Goal: Task Accomplishment & Management: Manage account settings

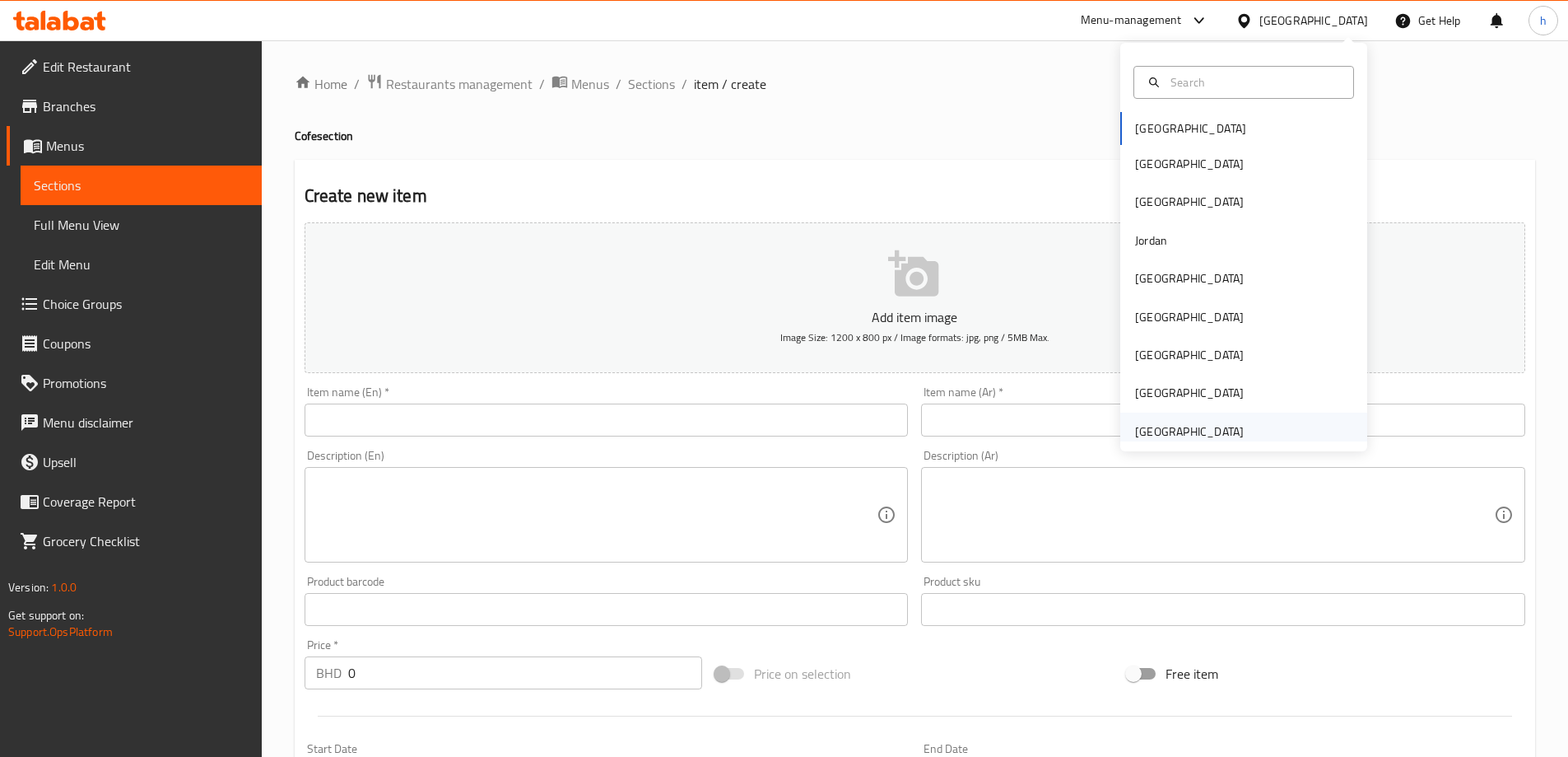
click at [1182, 429] on div "[GEOGRAPHIC_DATA]" at bounding box center [1189, 431] width 108 height 19
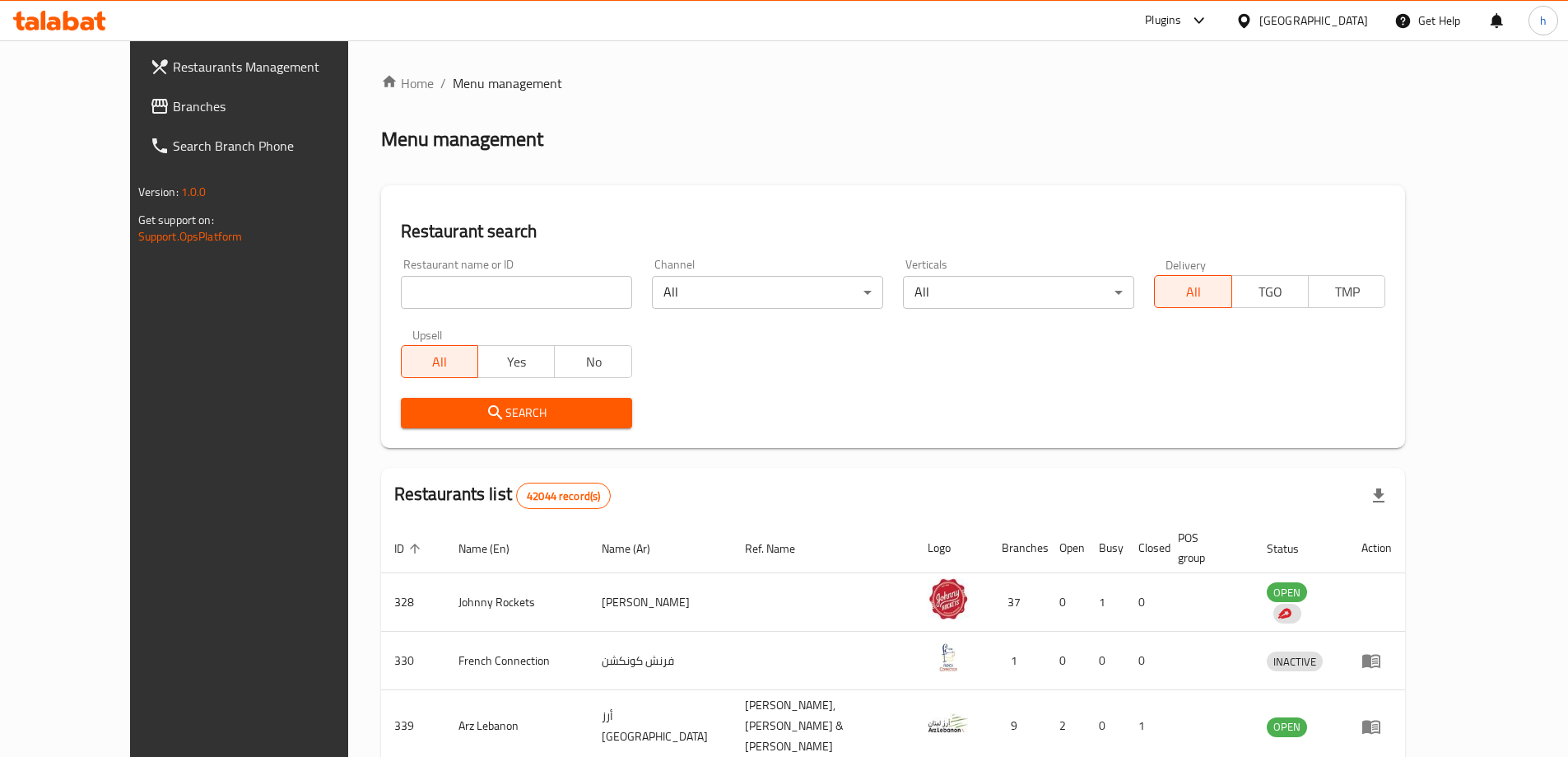
click at [74, 19] on icon at bounding box center [71, 20] width 16 height 19
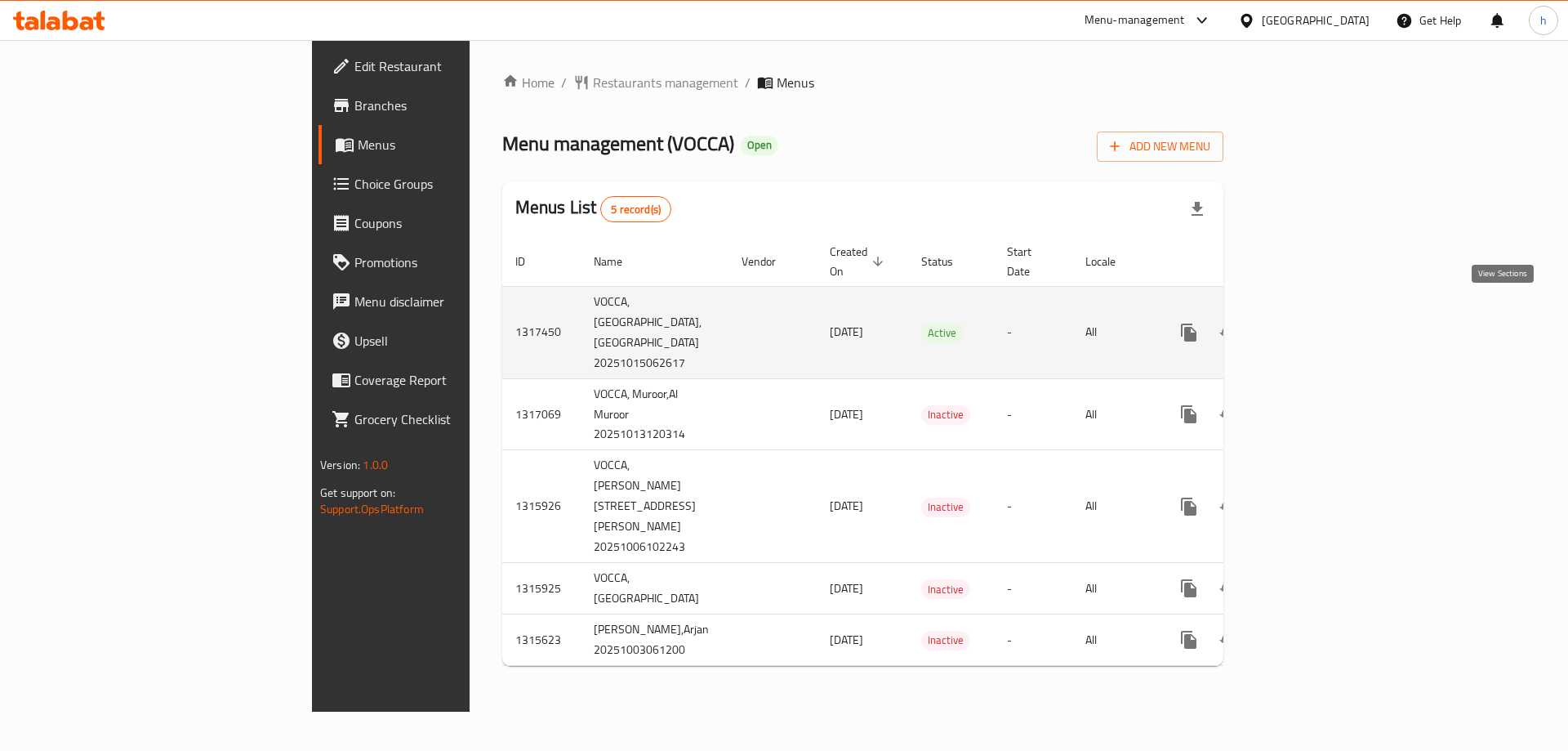
click at [1316, 323] on icon "enhanced table" at bounding box center [1306, 332] width 19 height 19
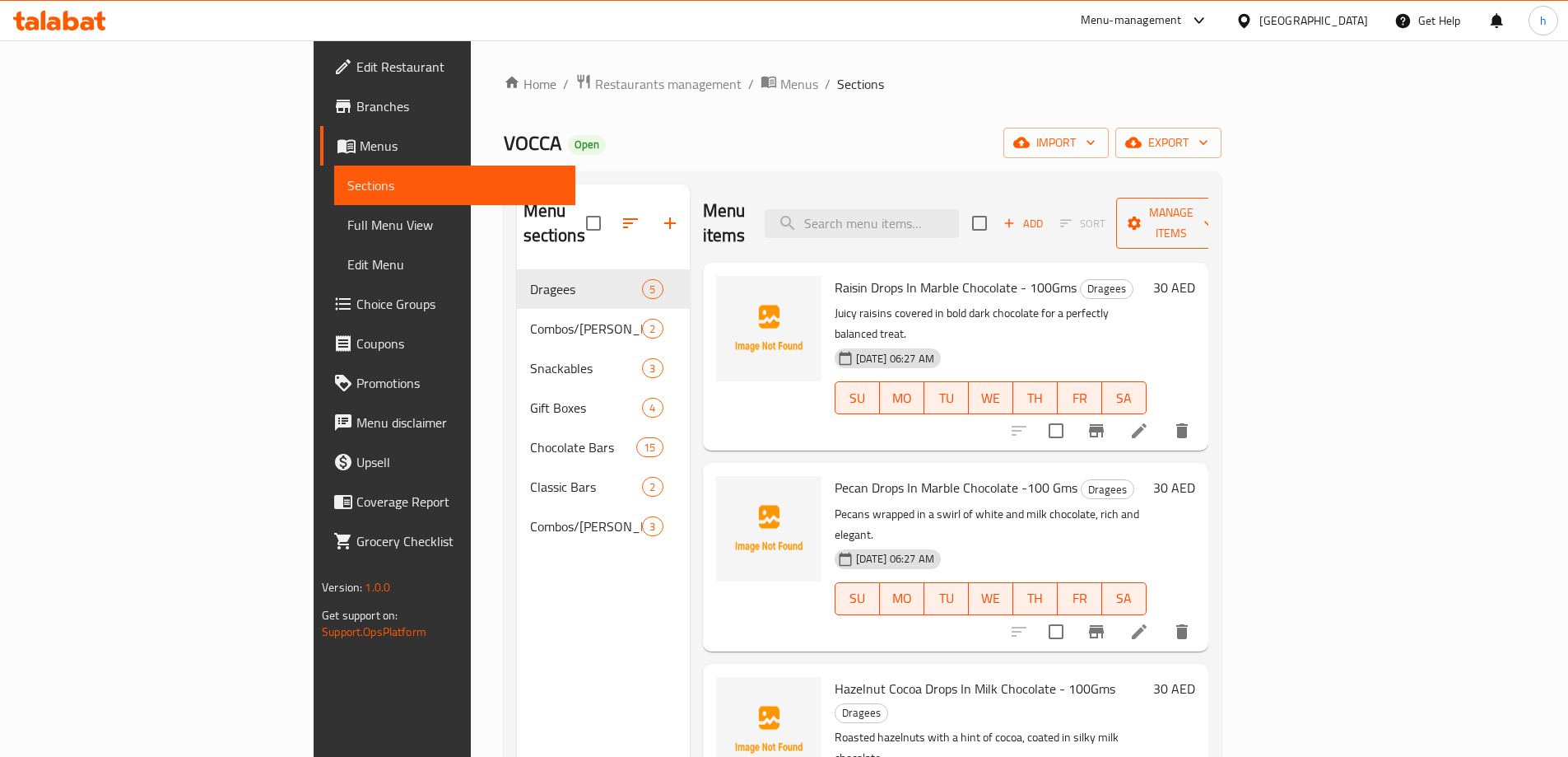
click at [1213, 203] on span "Manage items" at bounding box center [1171, 223] width 84 height 41
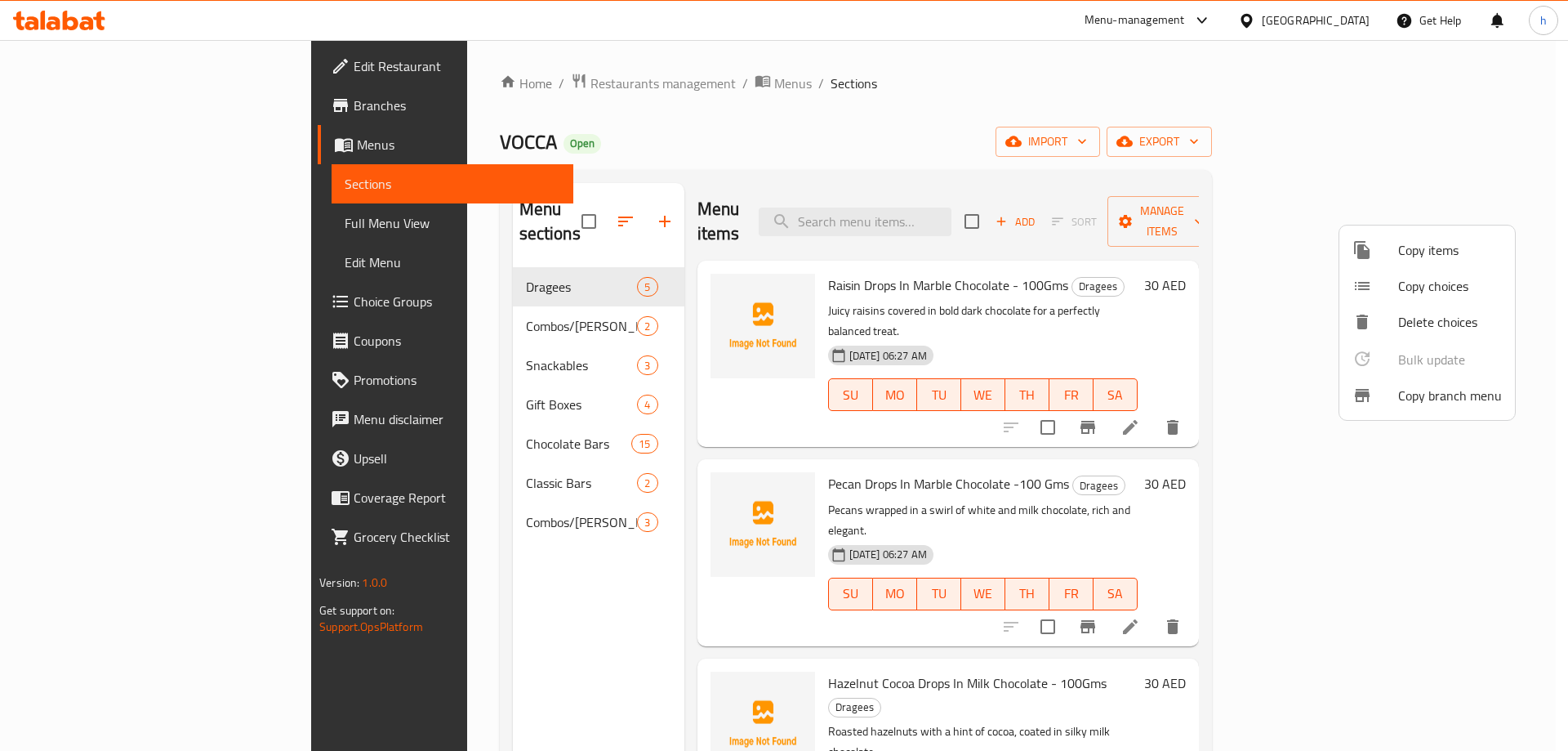
click at [1447, 396] on span "Copy branch menu" at bounding box center [1450, 395] width 103 height 19
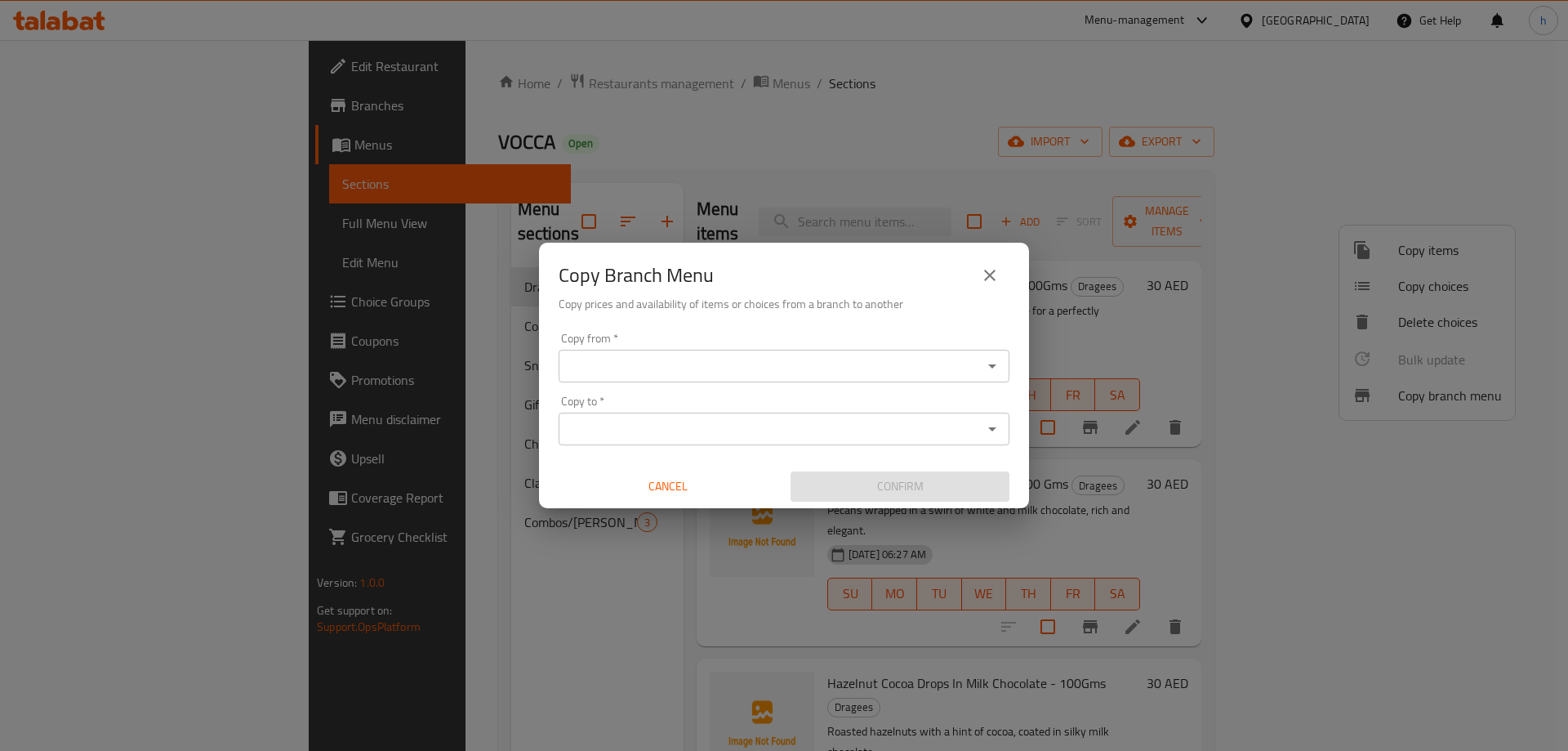
click at [621, 360] on input "Copy from   *" at bounding box center [771, 365] width 414 height 23
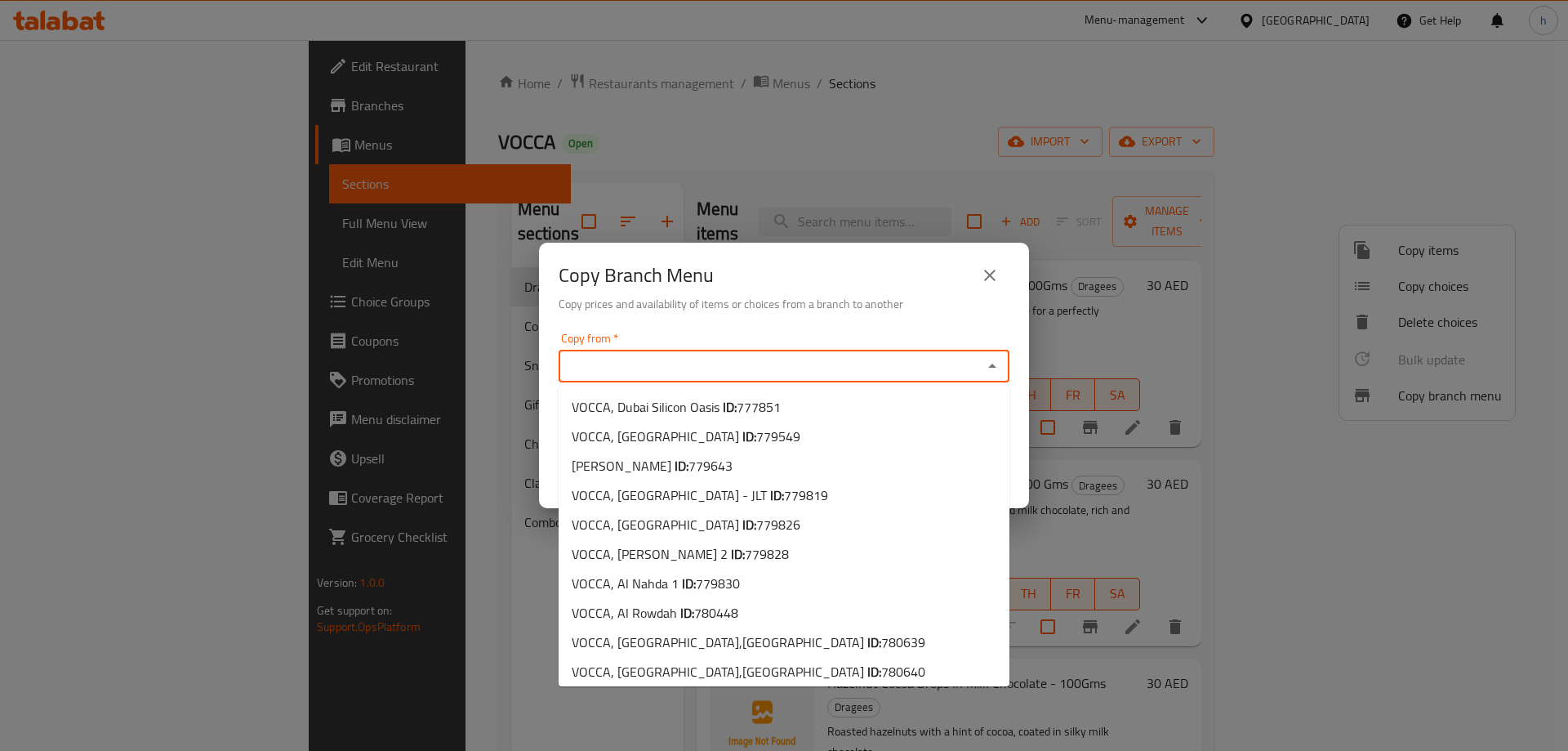
paste input "780448"
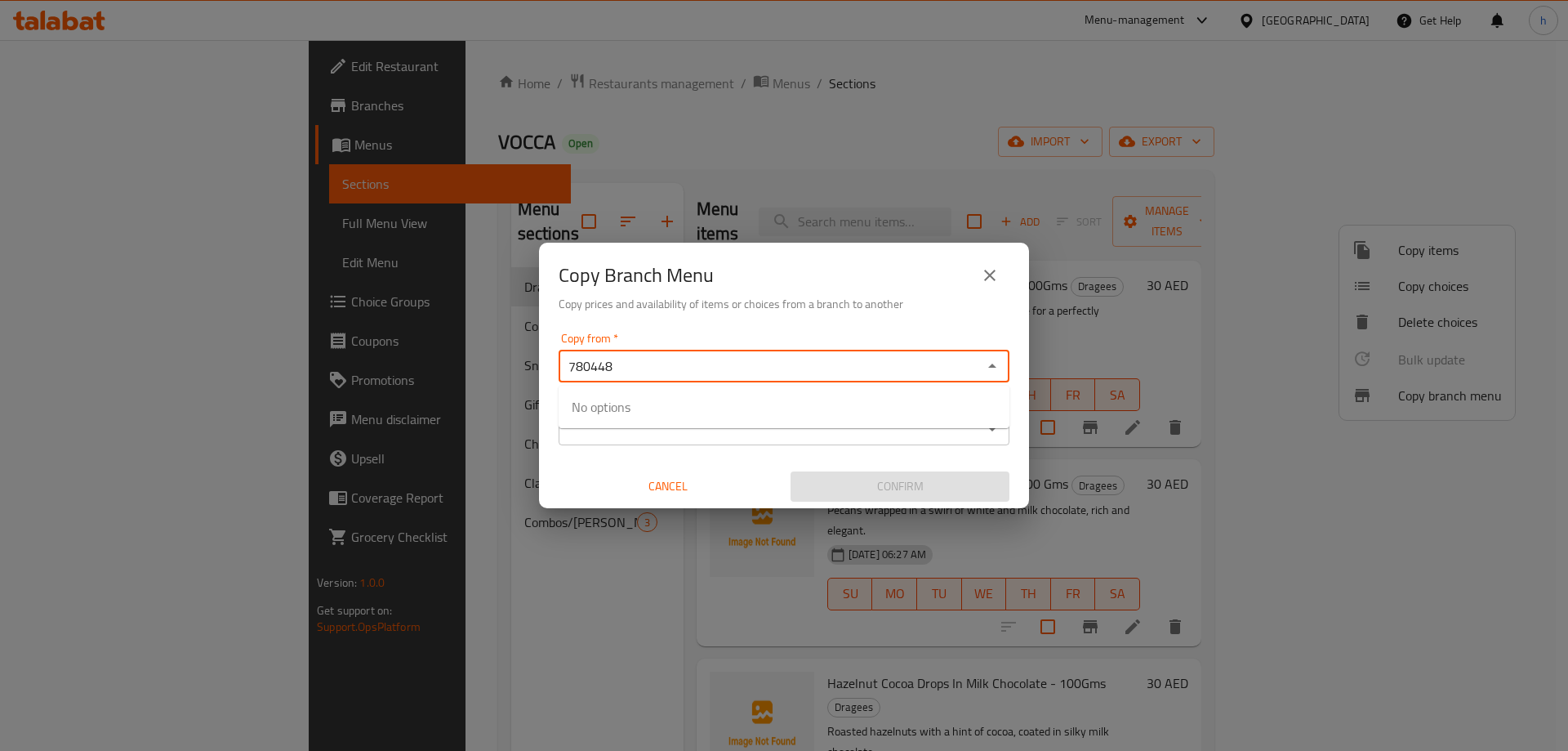
type input "780448"
click at [988, 371] on icon "Open" at bounding box center [992, 365] width 19 height 19
click at [1000, 361] on icon "Open" at bounding box center [992, 365] width 19 height 19
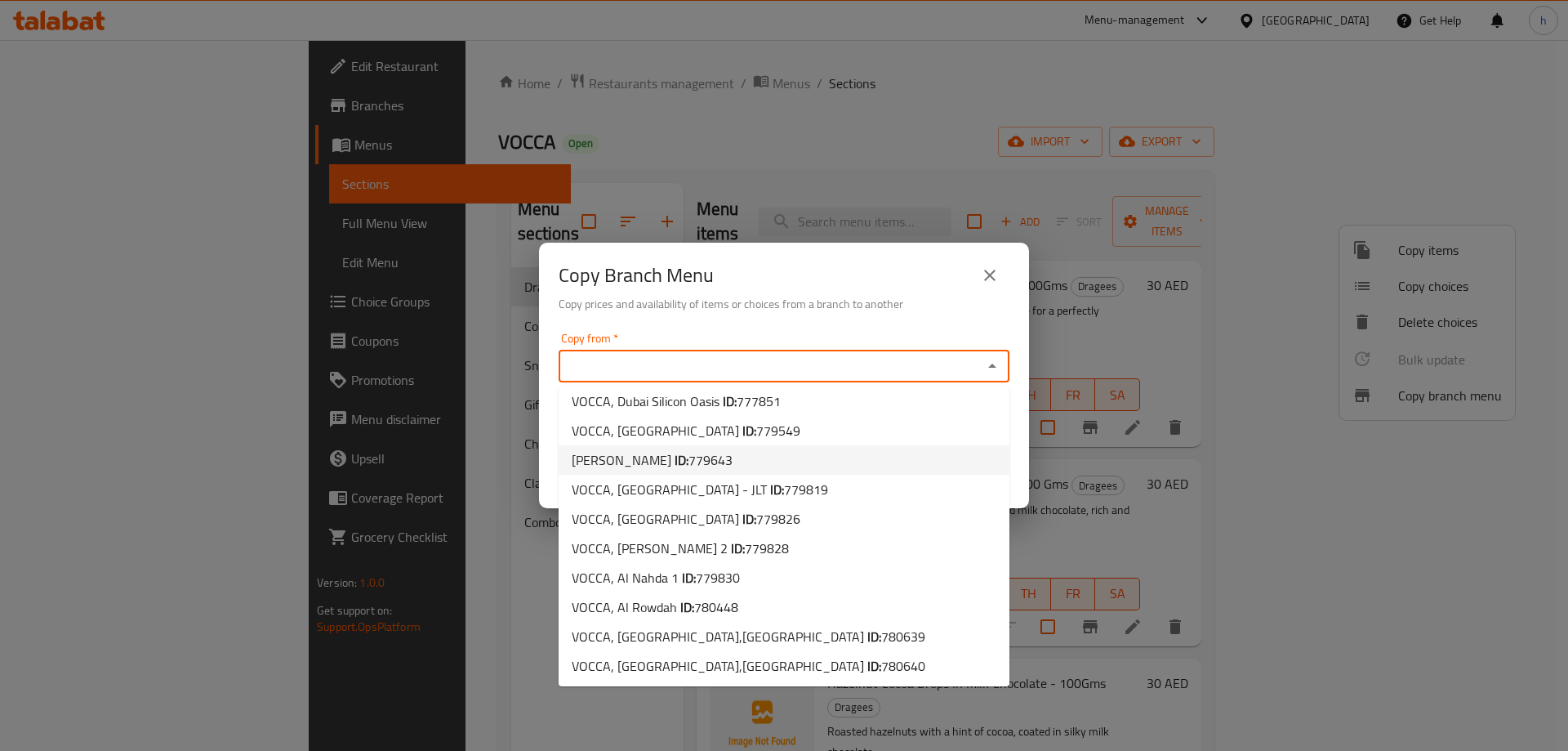
scroll to position [7, 0]
click at [694, 609] on span "780448" at bounding box center [716, 606] width 44 height 24
type input "VOCCA, Al Rowdah"
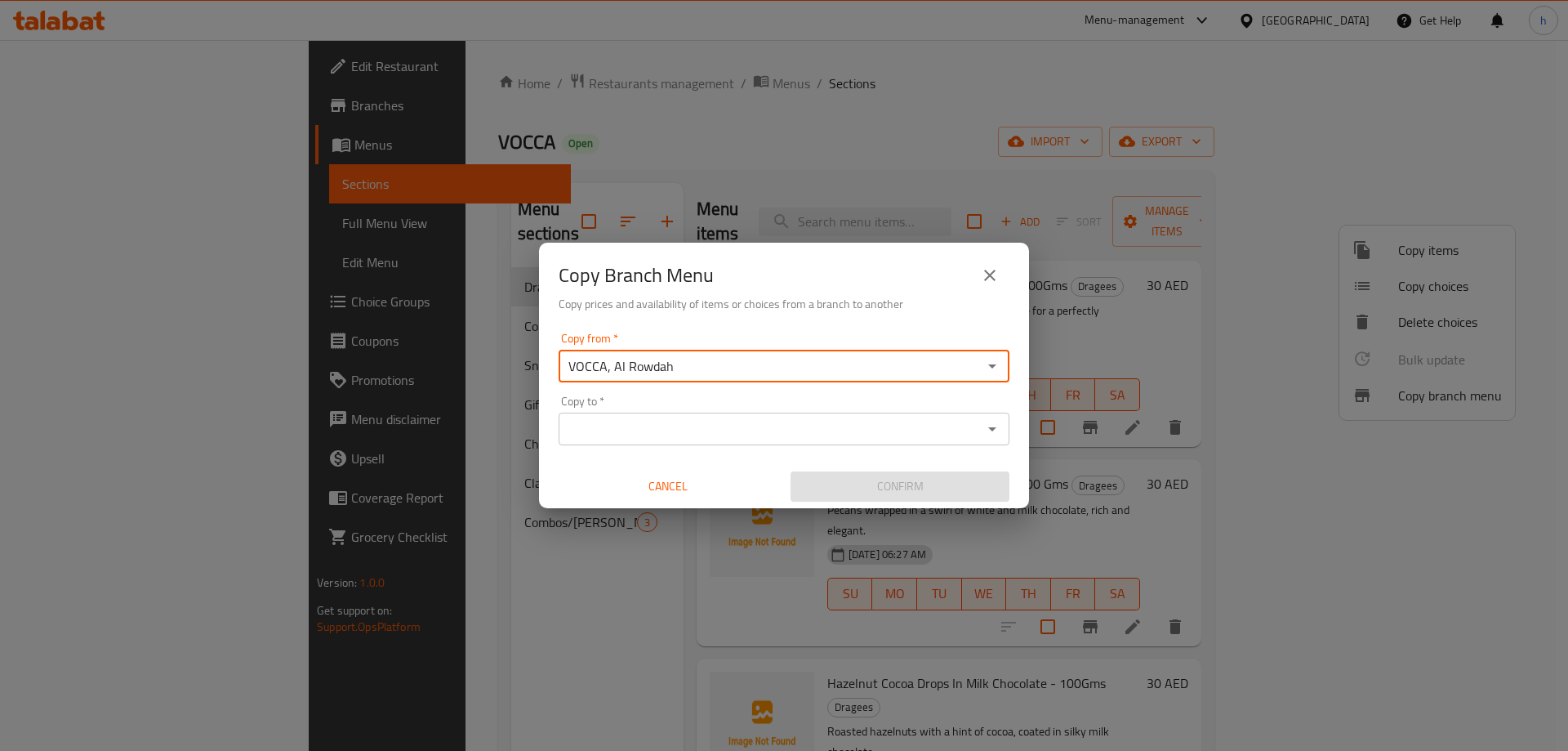
click at [998, 360] on icon "Open" at bounding box center [992, 365] width 19 height 19
click at [990, 368] on icon "Open" at bounding box center [992, 365] width 19 height 19
click at [938, 314] on div "Copy Branch Menu Copy prices and availability of items or choices from a branch…" at bounding box center [783, 285] width 490 height 83
click at [993, 428] on icon "Open" at bounding box center [993, 429] width 8 height 4
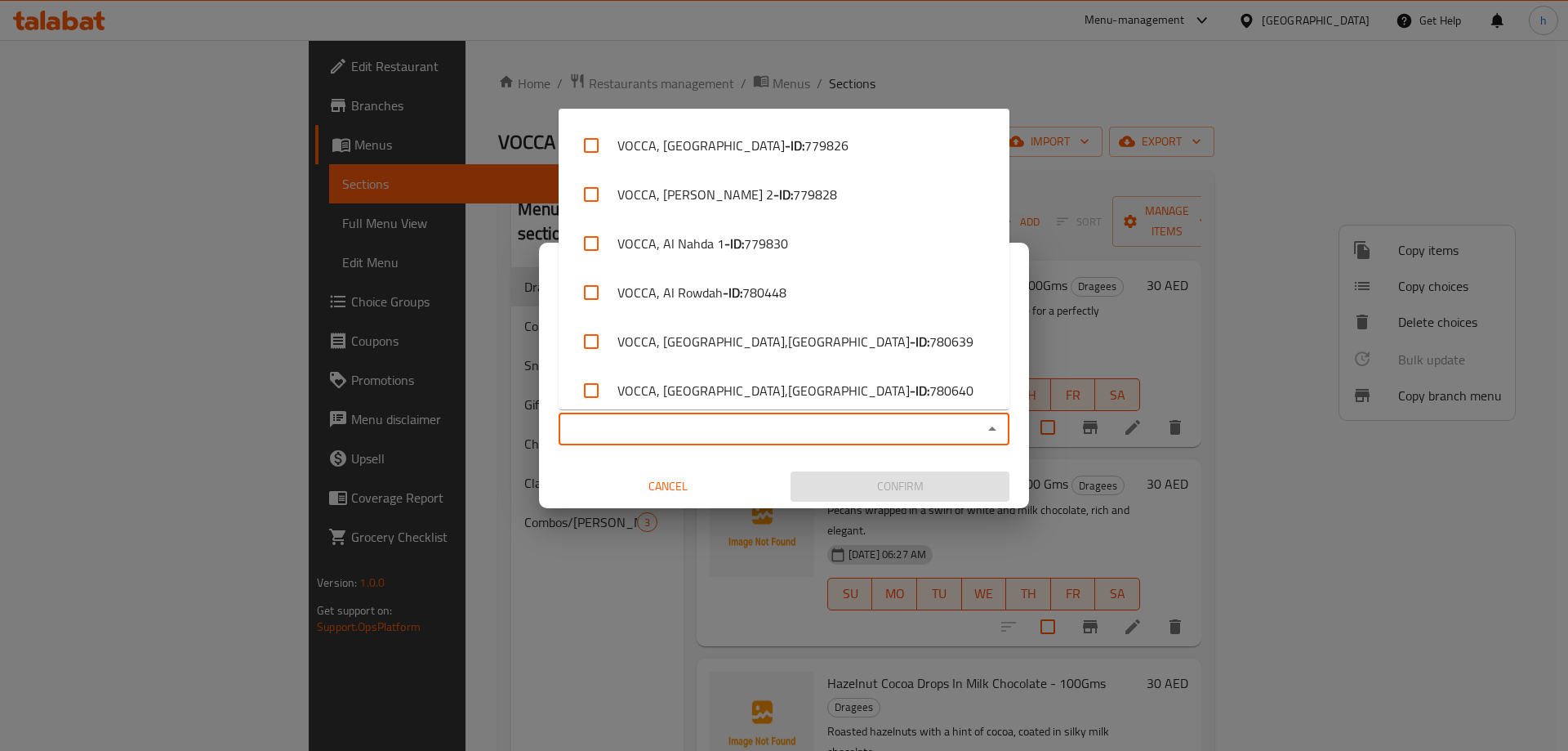
scroll to position [203, 0]
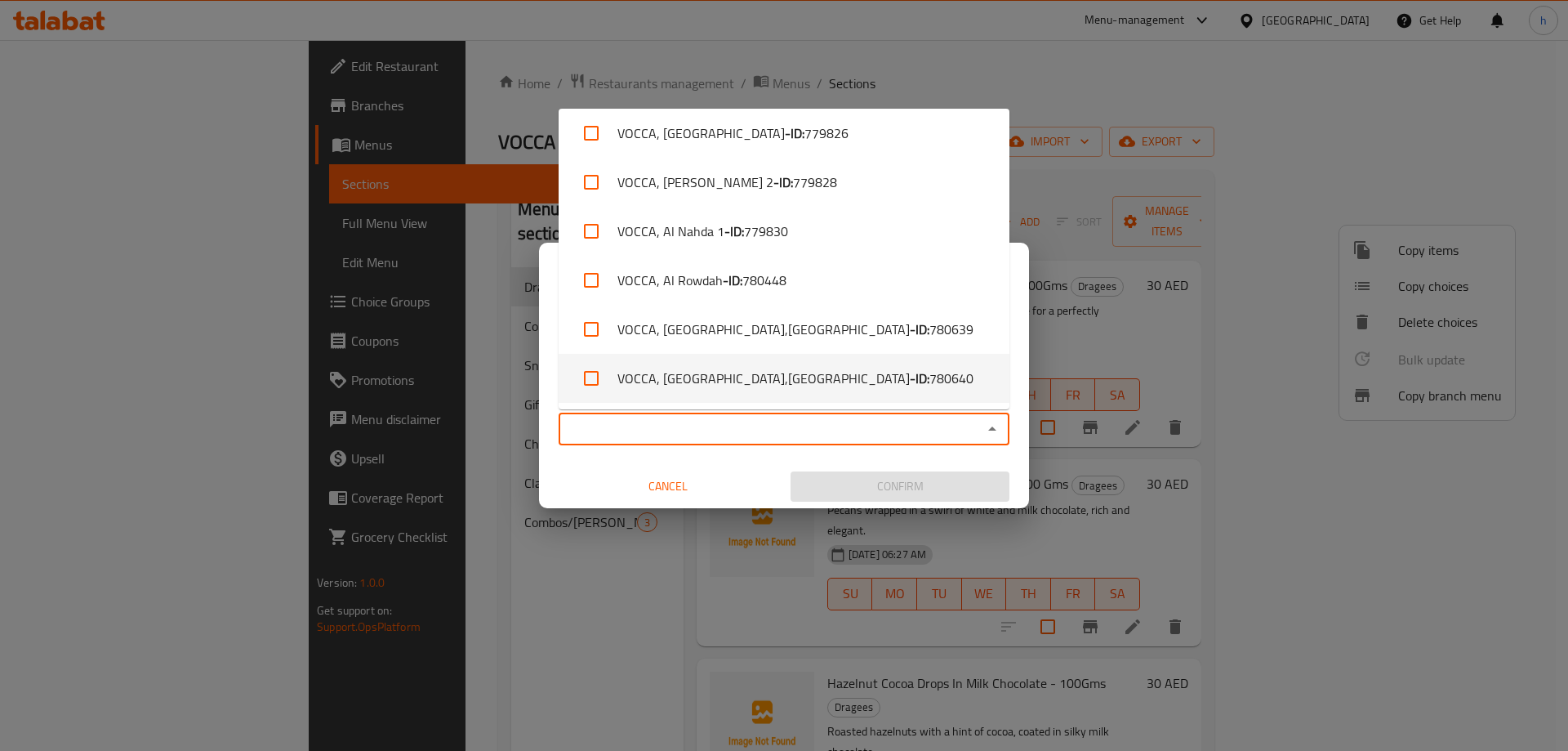
click at [894, 381] on li "VOCCA, Al Reem Island,Reem Island - ID: 780640" at bounding box center [784, 378] width 450 height 49
checkbox input "true"
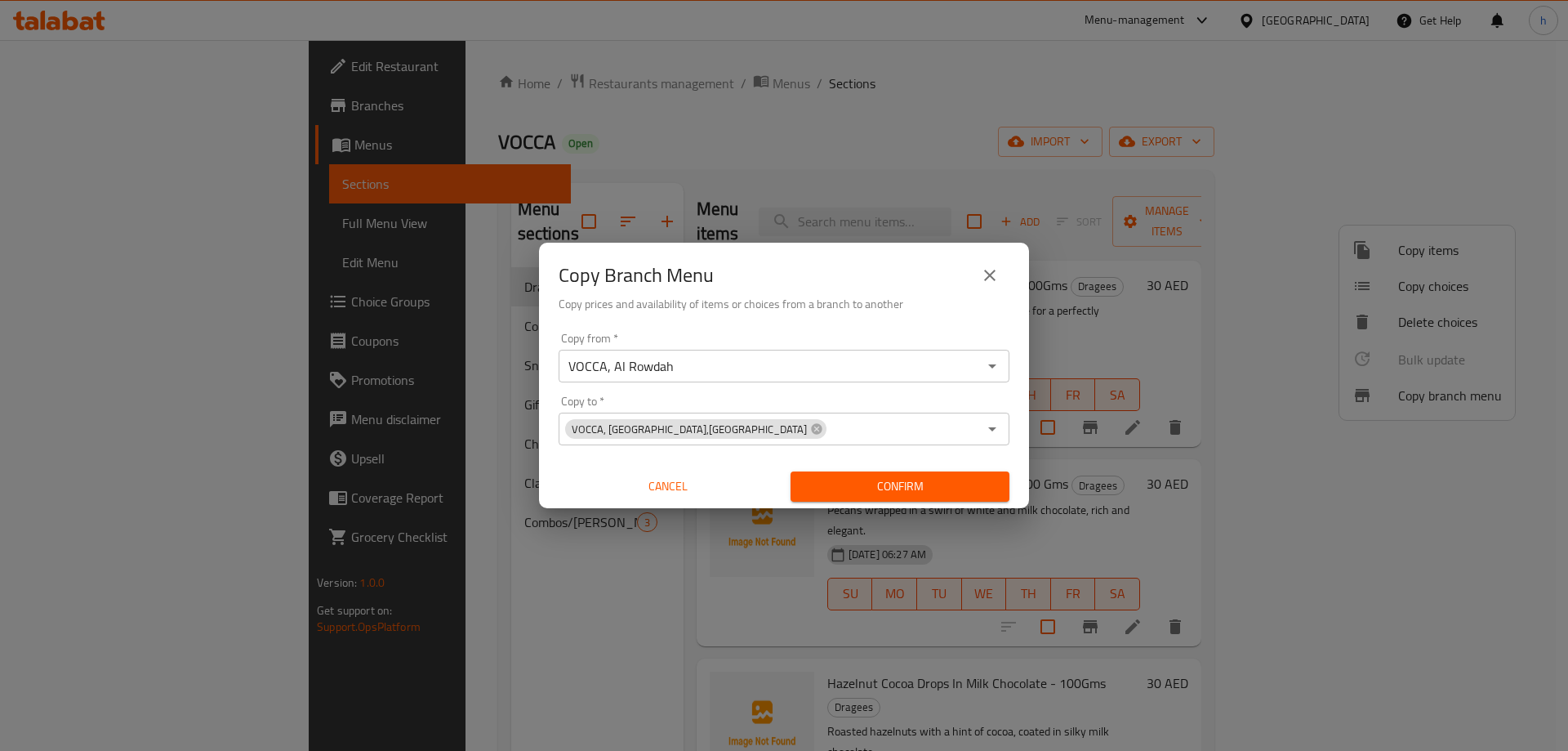
click at [1021, 47] on div "Copy Branch Menu Copy prices and availability of items or choices from a branch…" at bounding box center [784, 376] width 1568 height 751
click at [996, 371] on icon "Open" at bounding box center [992, 365] width 19 height 19
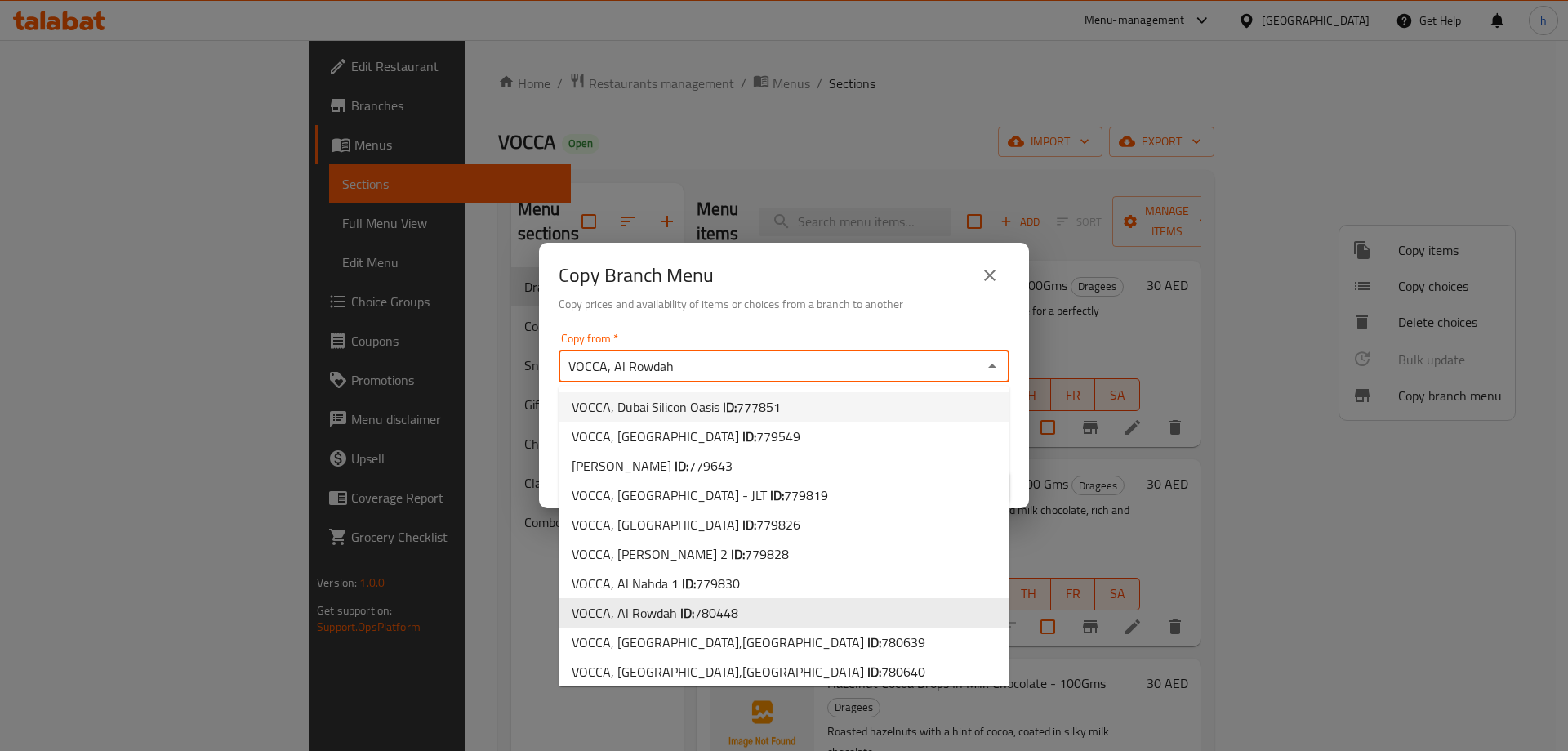
click at [994, 364] on icon "Close" at bounding box center [992, 365] width 19 height 19
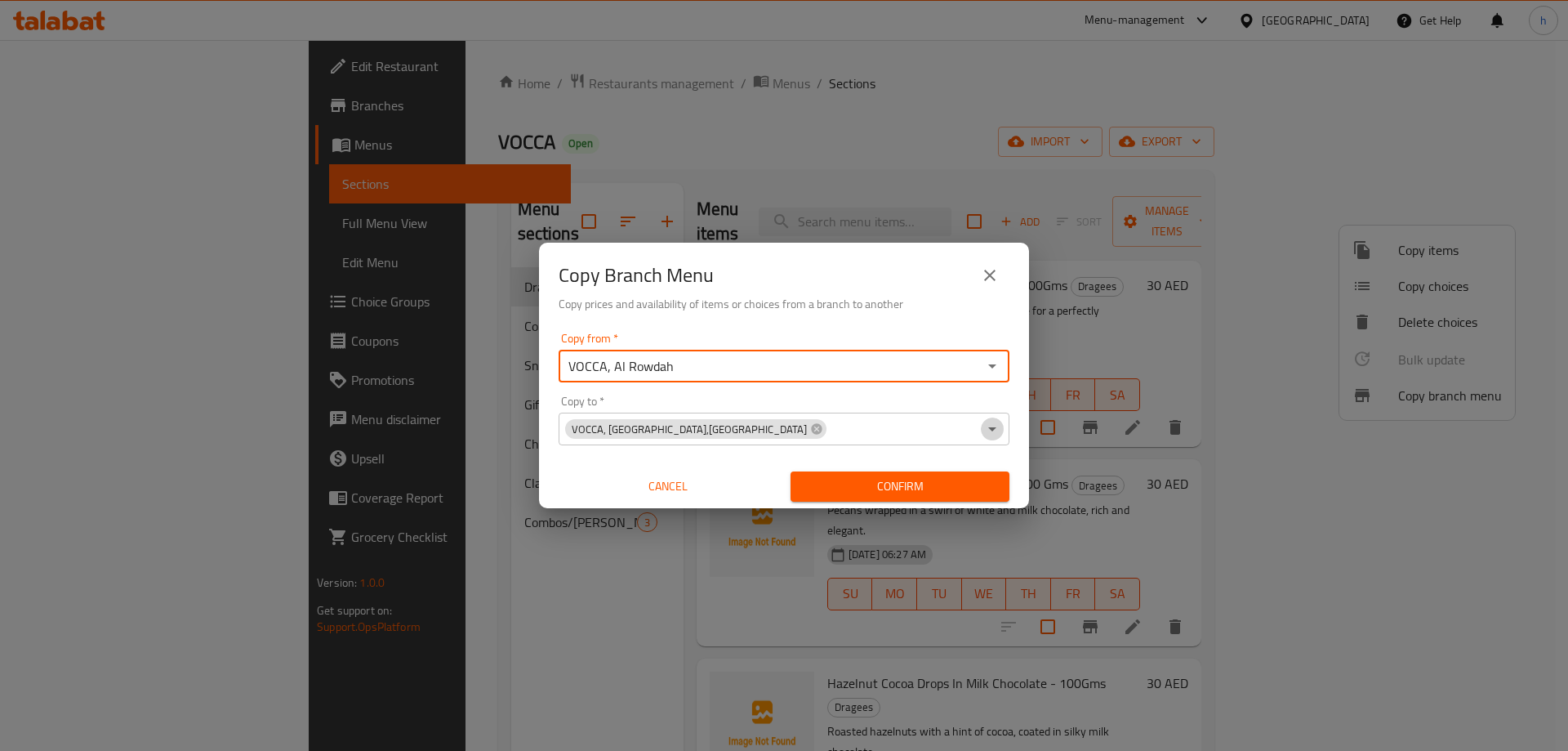
click at [985, 431] on icon "Open" at bounding box center [992, 428] width 19 height 19
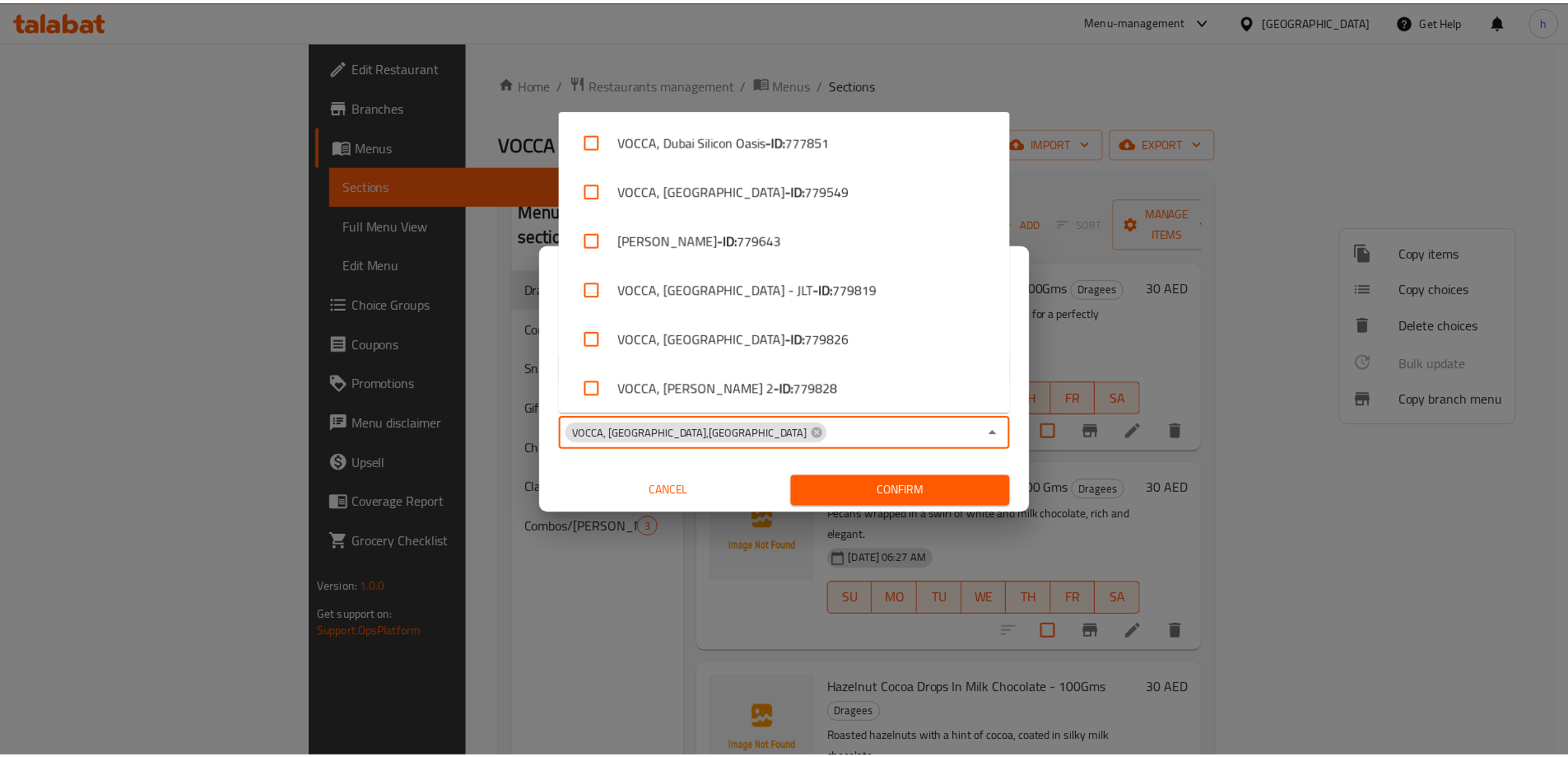
scroll to position [201, 0]
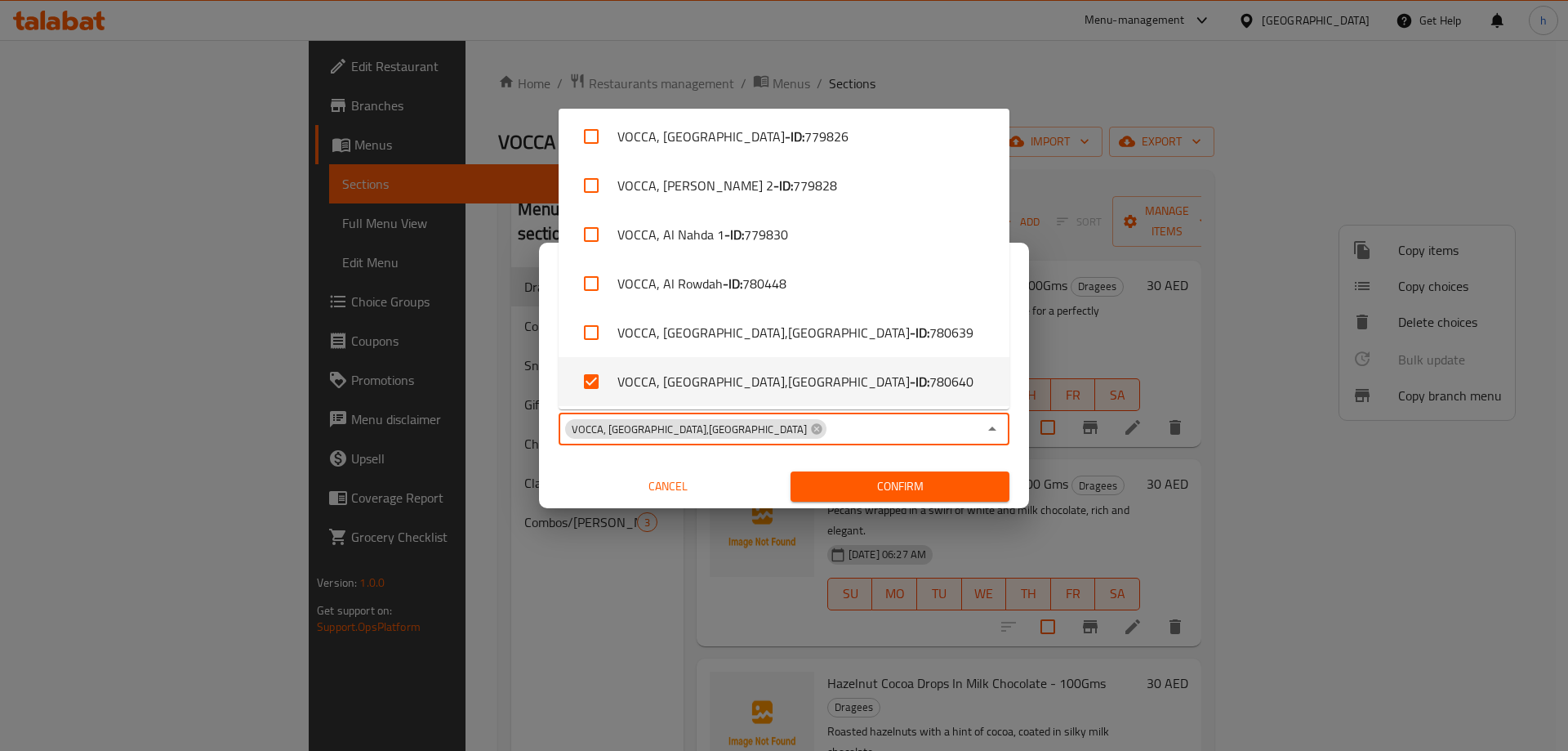
click at [990, 430] on icon "Close" at bounding box center [993, 428] width 8 height 4
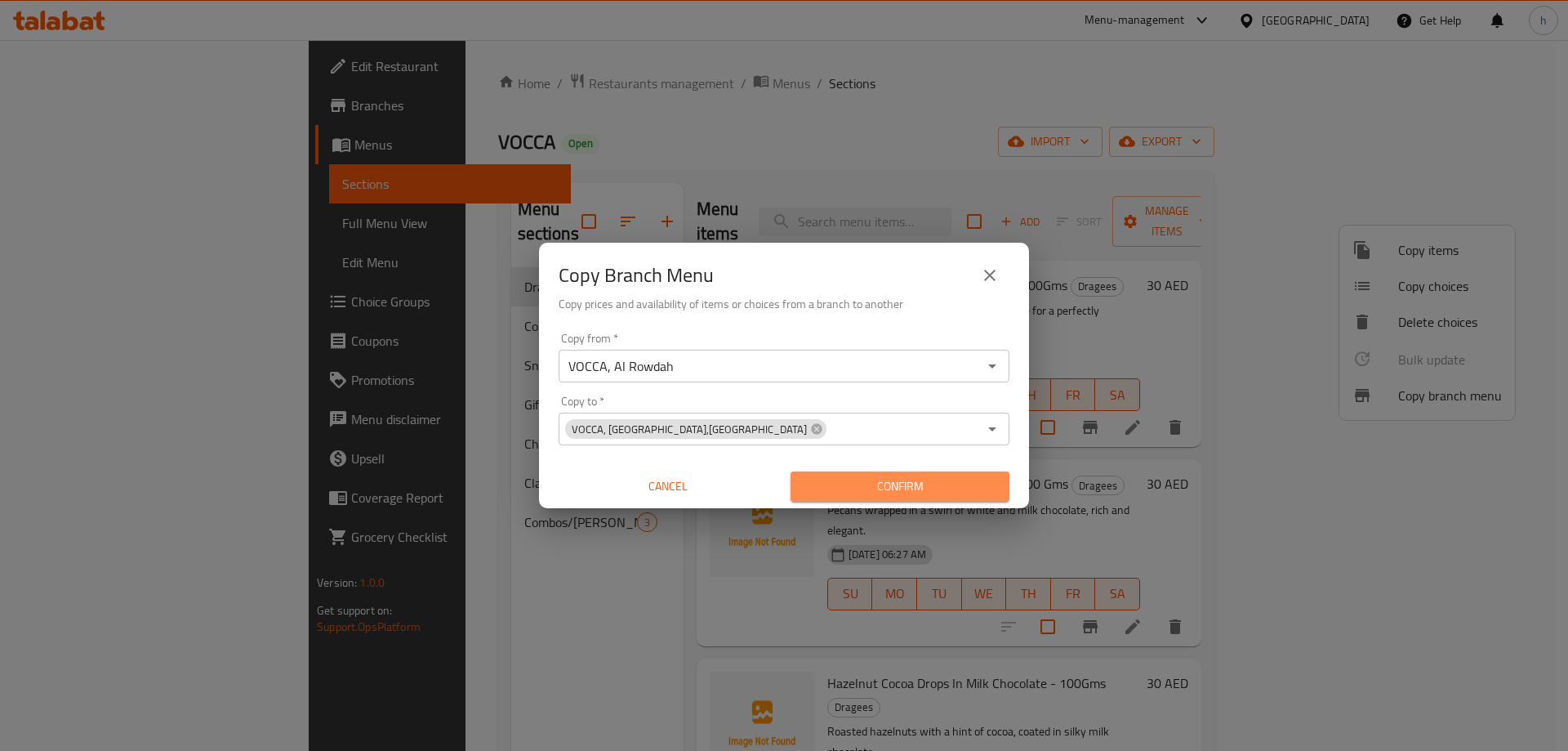
click at [924, 483] on span "Confirm" at bounding box center [899, 486] width 193 height 20
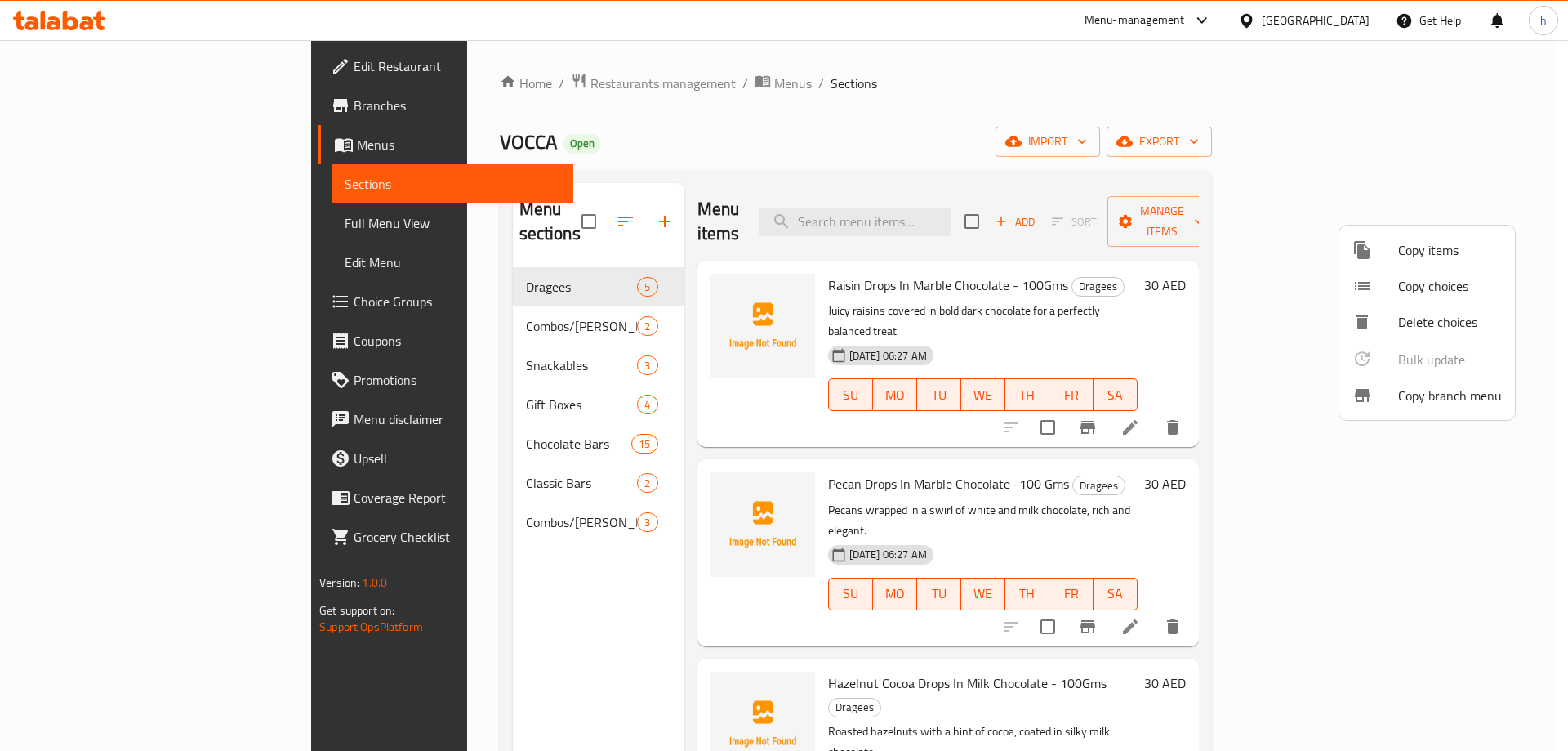
click at [78, 109] on div at bounding box center [784, 376] width 1568 height 751
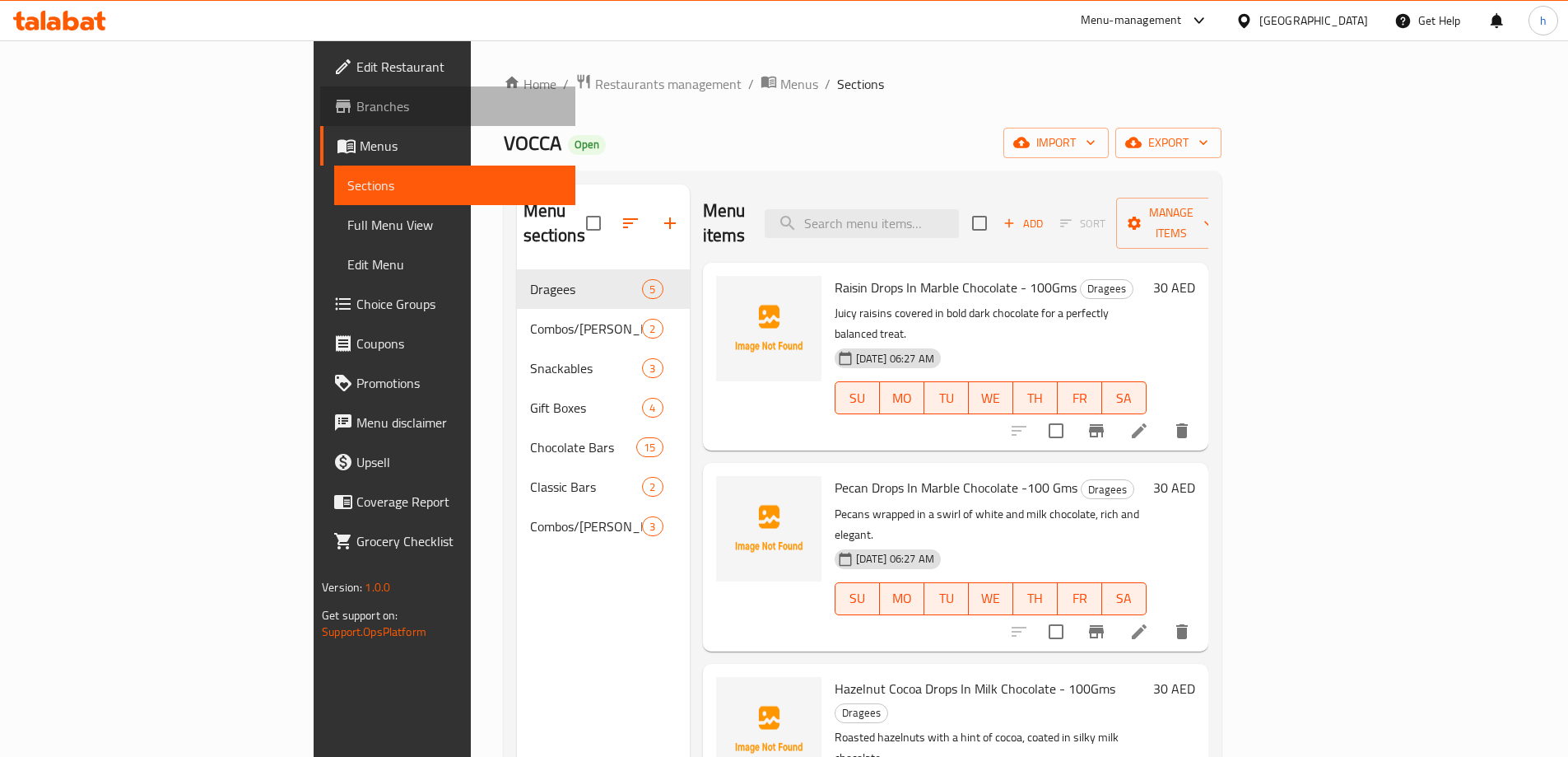
click at [356, 106] on span "Branches" at bounding box center [459, 106] width 206 height 19
